Goal: Navigation & Orientation: Find specific page/section

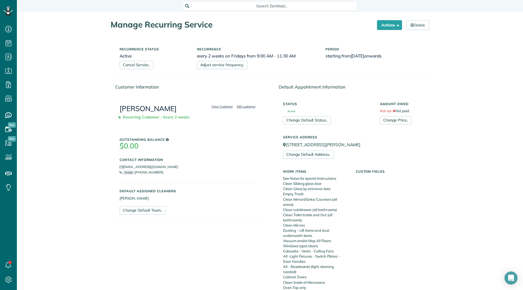
scroll to position [327, 0]
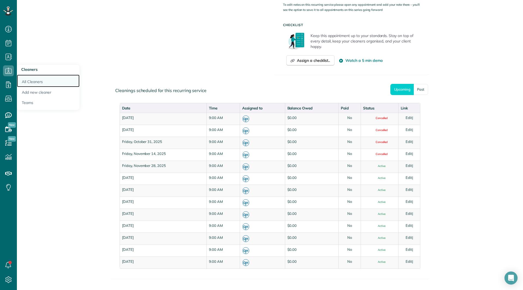
click at [26, 79] on link "All Cleaners" at bounding box center [48, 81] width 63 height 13
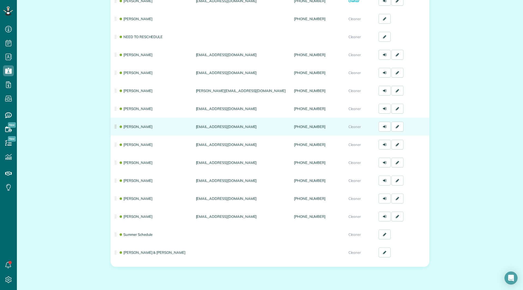
scroll to position [82, 0]
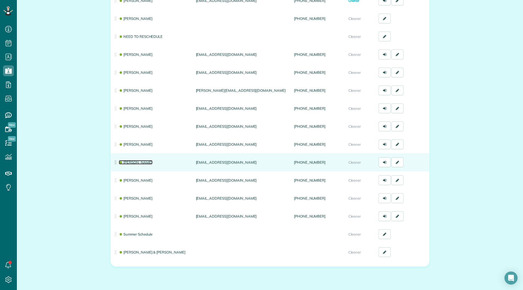
click at [127, 162] on link "Nicole Daley" at bounding box center [136, 162] width 34 height 4
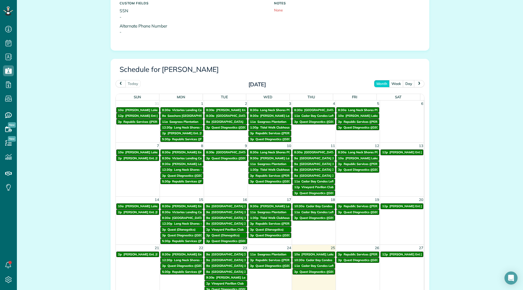
scroll to position [27, 0]
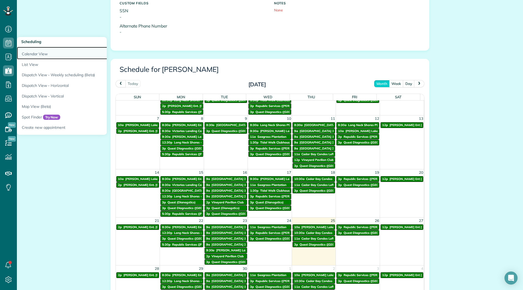
click at [34, 56] on link "Calendar View" at bounding box center [85, 53] width 136 height 13
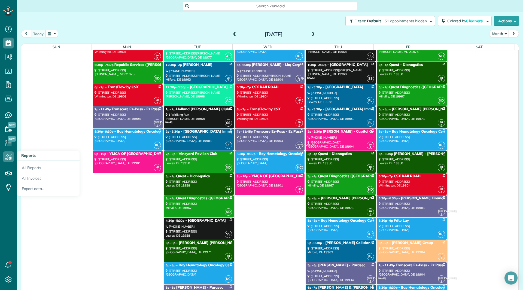
scroll to position [3123, 0]
